Goal: Transaction & Acquisition: Download file/media

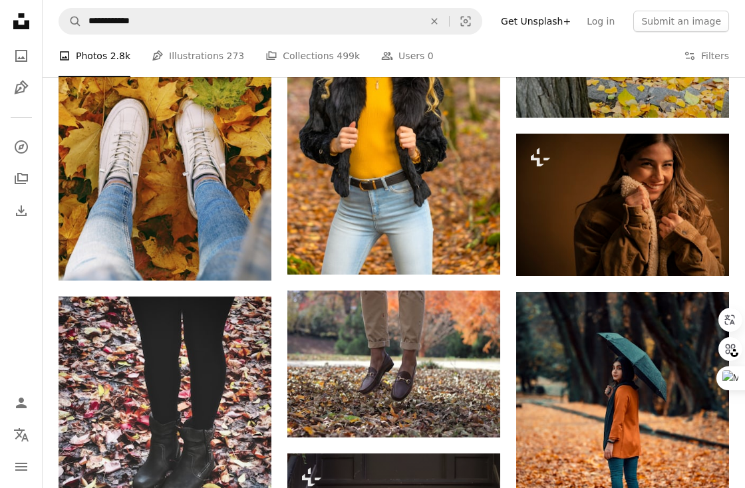
scroll to position [26713, 0]
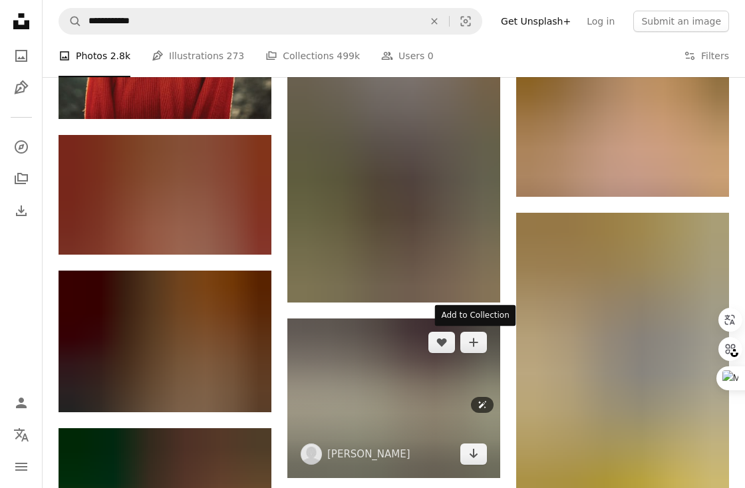
scroll to position [33616, 0]
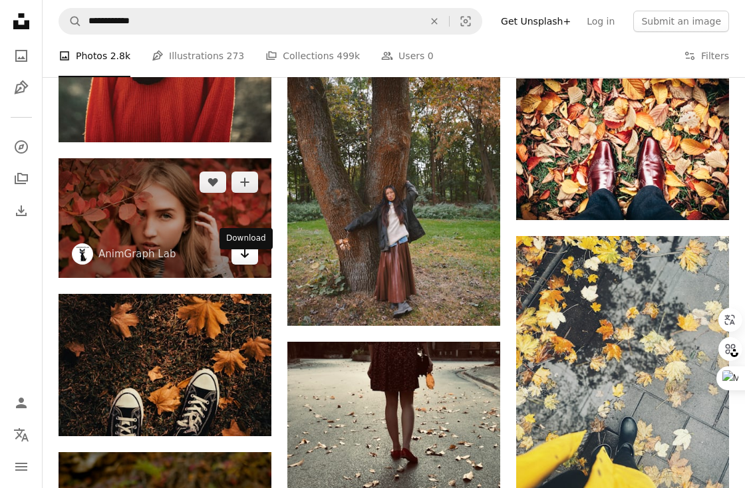
click at [246, 261] on icon "Arrow pointing down" at bounding box center [244, 253] width 11 height 16
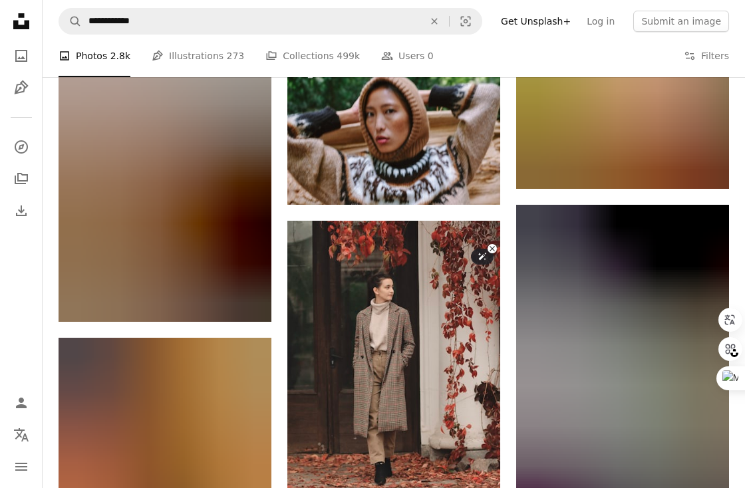
scroll to position [32280, 0]
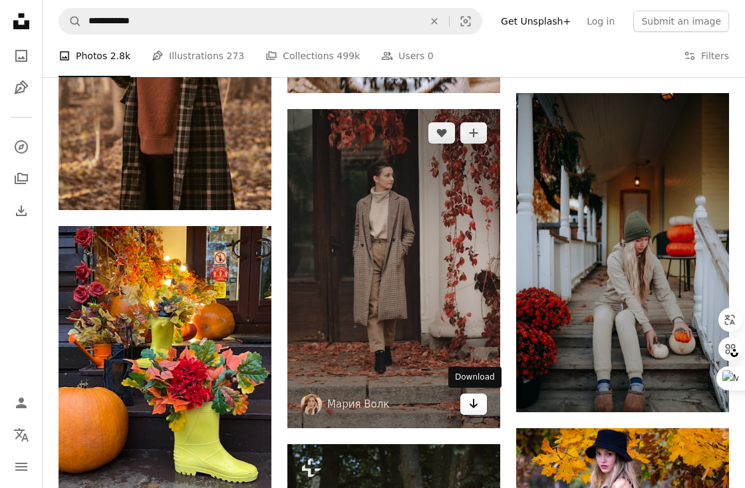
click at [475, 400] on icon "Arrow pointing down" at bounding box center [473, 404] width 11 height 16
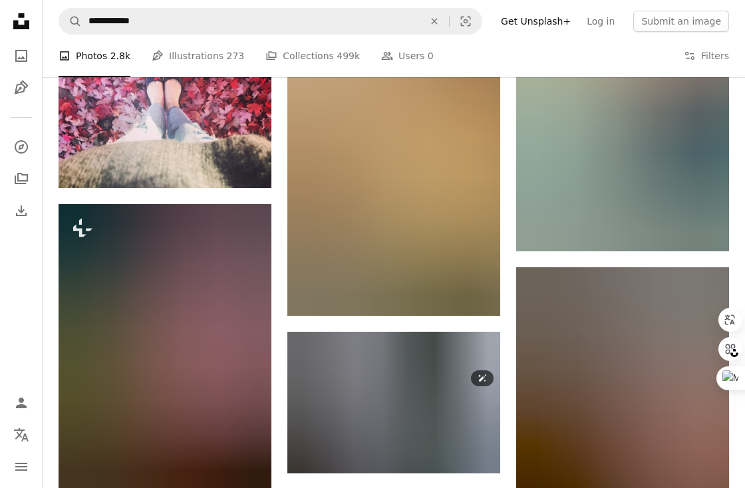
scroll to position [35248, 0]
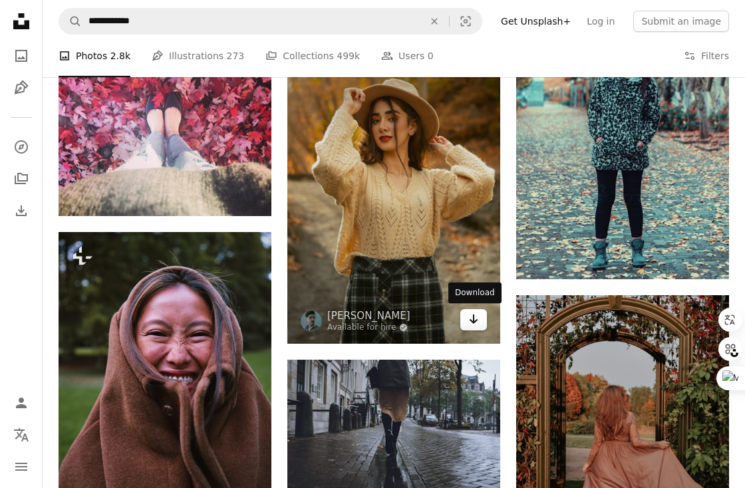
click at [477, 315] on icon "Arrow pointing down" at bounding box center [473, 319] width 11 height 16
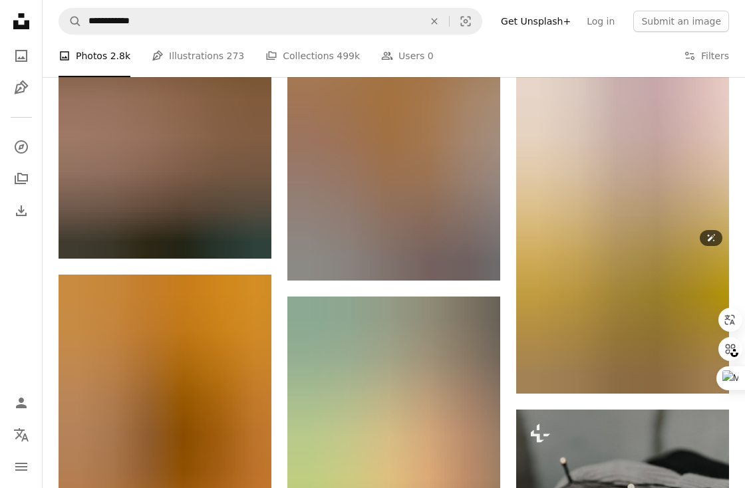
scroll to position [35808, 0]
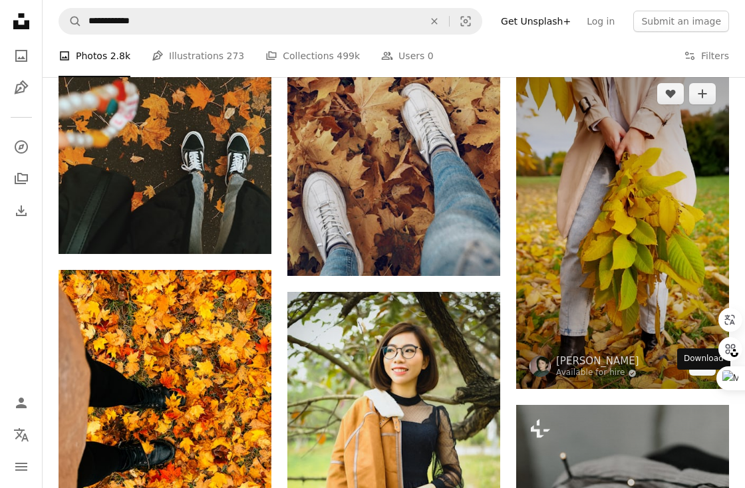
click at [704, 372] on icon "Arrow pointing down" at bounding box center [702, 364] width 11 height 16
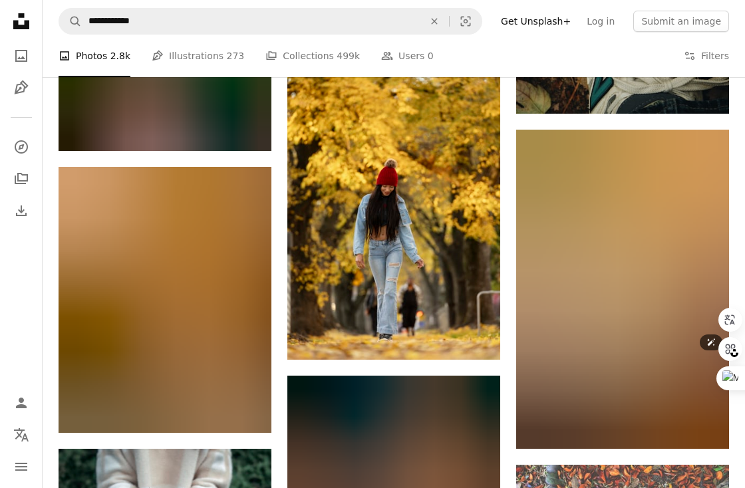
scroll to position [37386, 0]
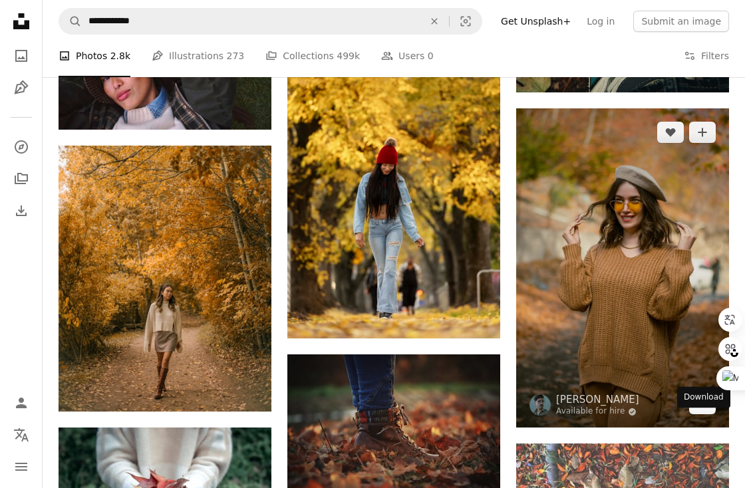
click at [707, 414] on link "Arrow pointing down" at bounding box center [702, 403] width 27 height 21
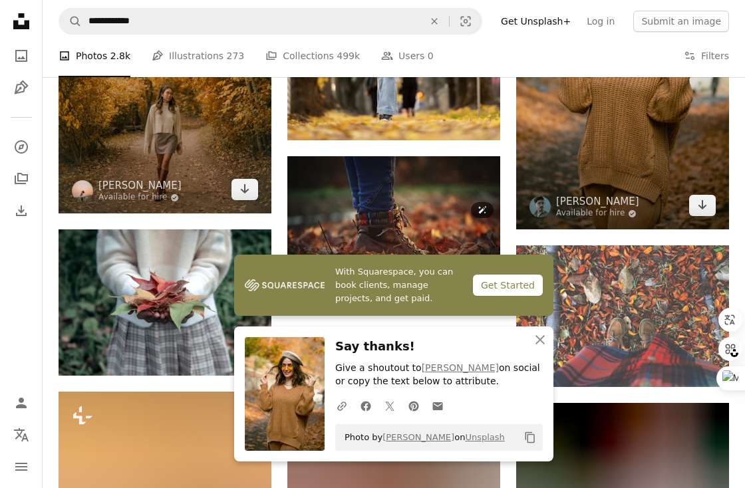
scroll to position [37579, 0]
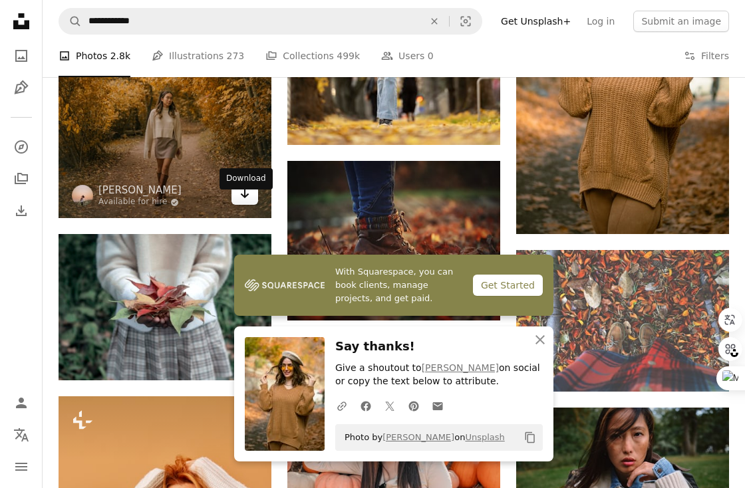
click at [251, 203] on link "Arrow pointing down" at bounding box center [244, 193] width 27 height 21
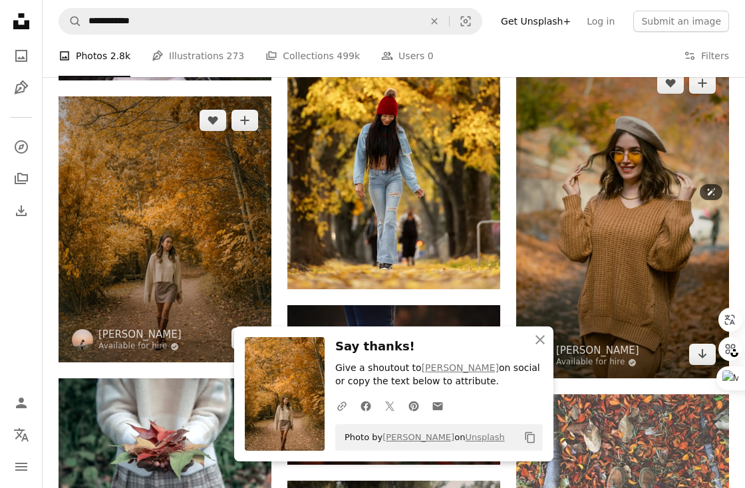
scroll to position [37470, 0]
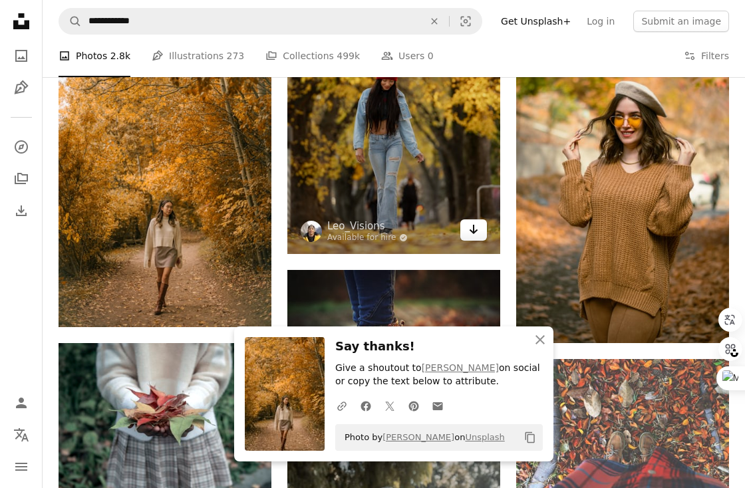
click at [475, 233] on icon "Arrow pointing down" at bounding box center [473, 229] width 11 height 16
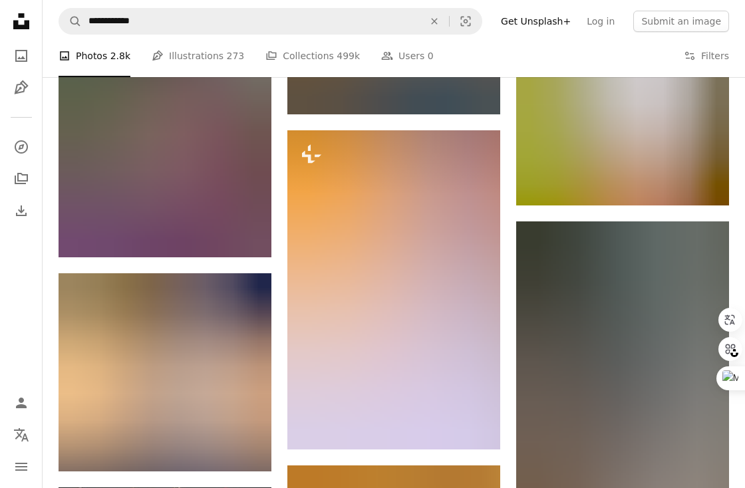
scroll to position [42393, 0]
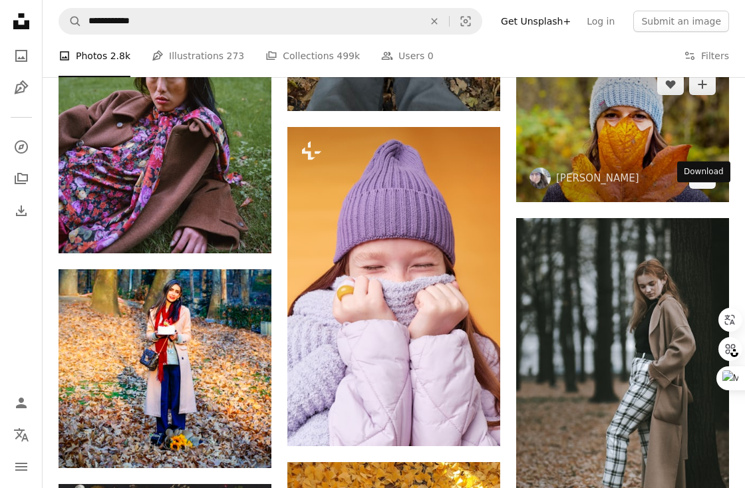
click at [699, 185] on icon "Arrow pointing down" at bounding box center [702, 178] width 11 height 16
